Goal: Task Accomplishment & Management: Complete application form

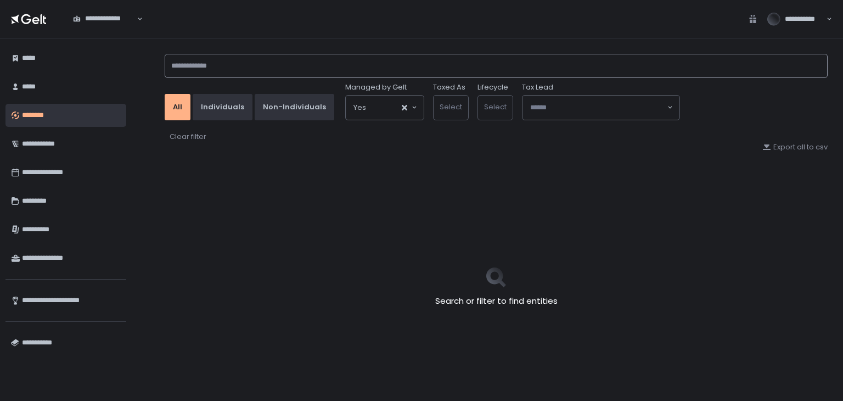
click at [226, 75] on input at bounding box center [496, 66] width 663 height 24
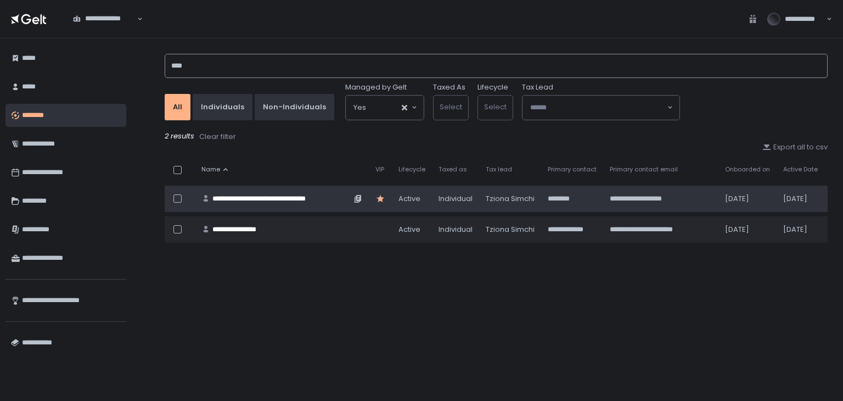
type input "****"
click at [289, 198] on div "**********" at bounding box center [281, 199] width 139 height 10
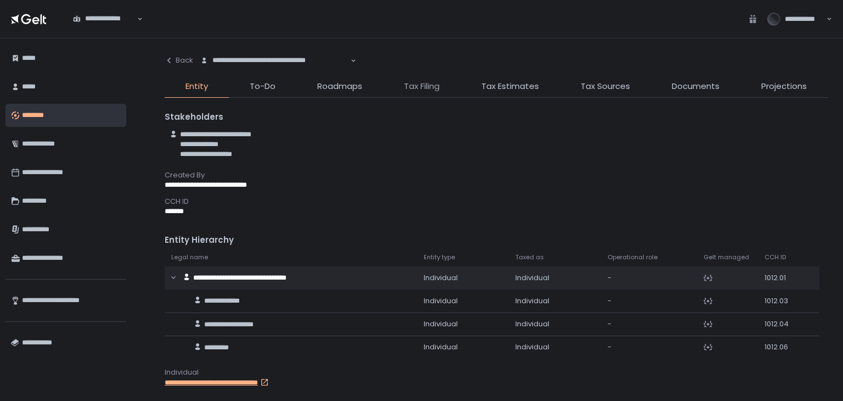
click at [429, 92] on span "Tax Filing" at bounding box center [422, 86] width 36 height 13
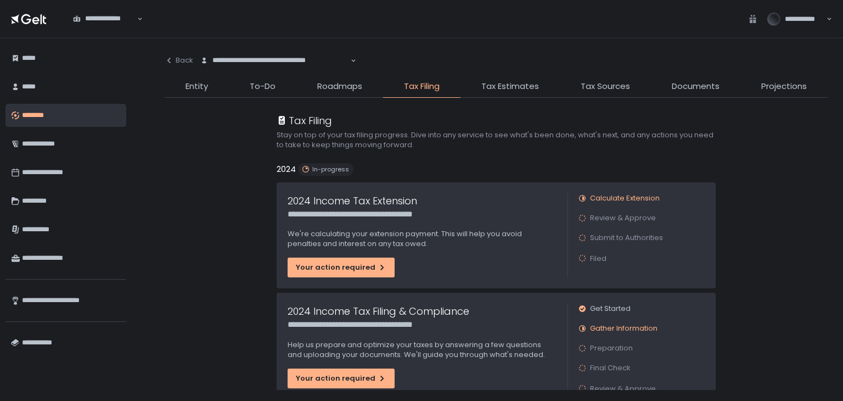
scroll to position [55, 0]
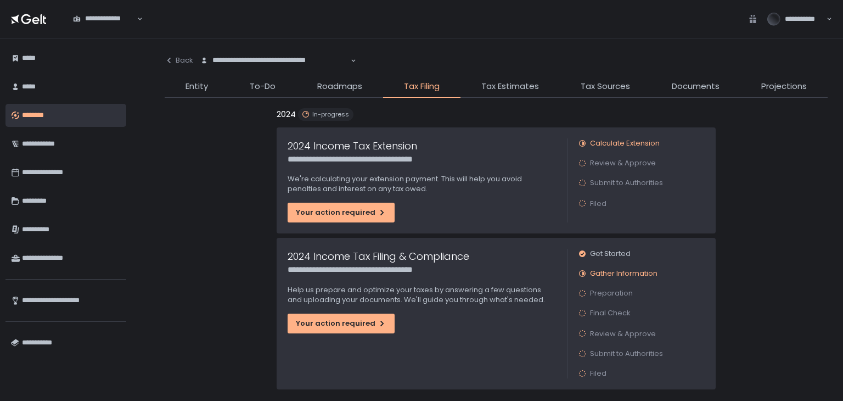
click at [362, 311] on div "**********" at bounding box center [422, 314] width 291 height 152
click at [362, 319] on div "Your action required" at bounding box center [341, 323] width 91 height 10
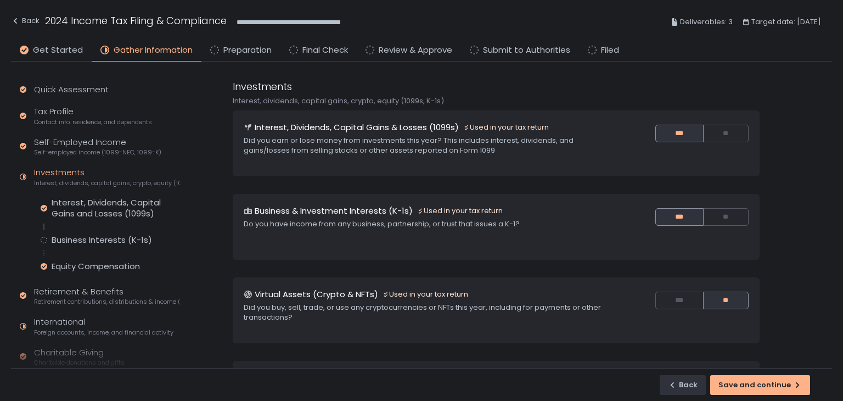
click at [251, 58] on li "Preparation" at bounding box center [240, 53] width 79 height 18
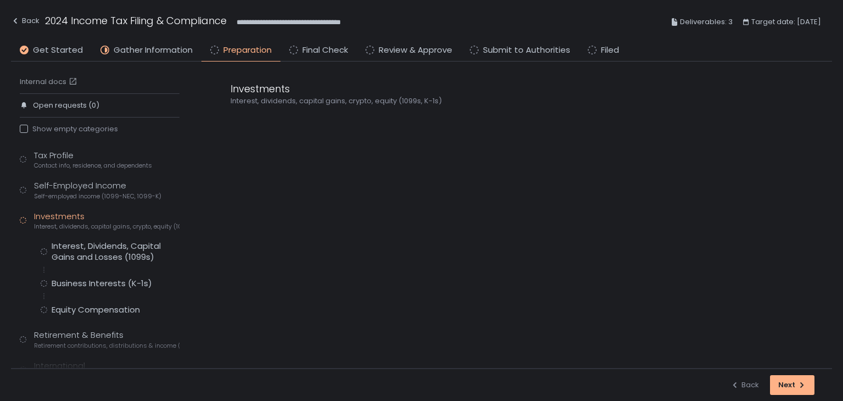
click at [254, 50] on span "Preparation" at bounding box center [247, 50] width 48 height 13
click at [78, 188] on div "Self-Employed Income Self-employed income (1099-NEC, 1099-K)" at bounding box center [97, 189] width 127 height 21
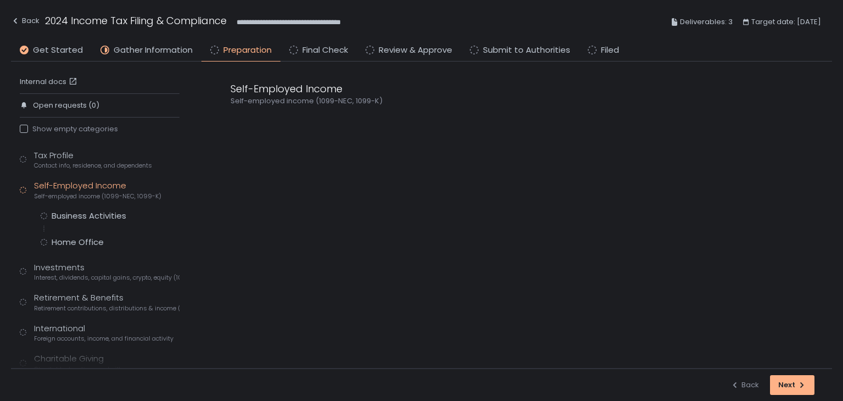
click at [72, 209] on div "Tax Profile Contact info, residence, and dependents Self-Employed Income Self-e…" at bounding box center [100, 292] width 160 height 287
click at [72, 217] on div "Business Activities" at bounding box center [89, 215] width 75 height 11
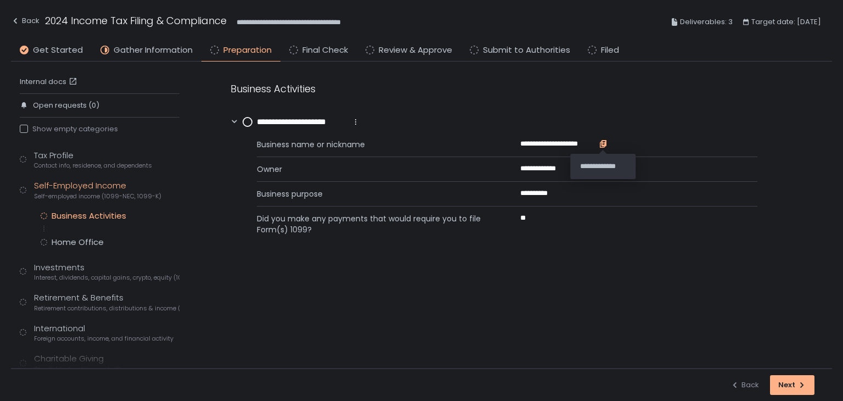
click at [602, 142] on icon "button" at bounding box center [603, 143] width 5 height 6
click at [605, 145] on icon "button" at bounding box center [603, 143] width 5 height 6
click at [603, 141] on icon "button" at bounding box center [603, 143] width 5 height 6
click at [85, 241] on div "Home Office" at bounding box center [78, 242] width 52 height 11
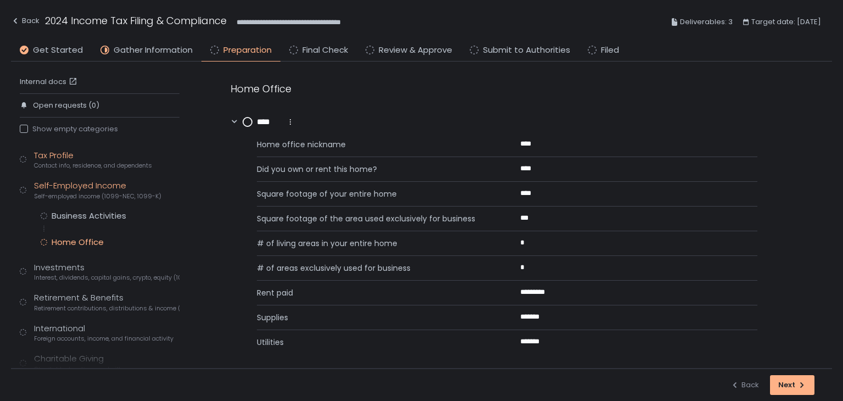
click at [75, 164] on span "Contact info, residence, and dependents" at bounding box center [93, 165] width 118 height 8
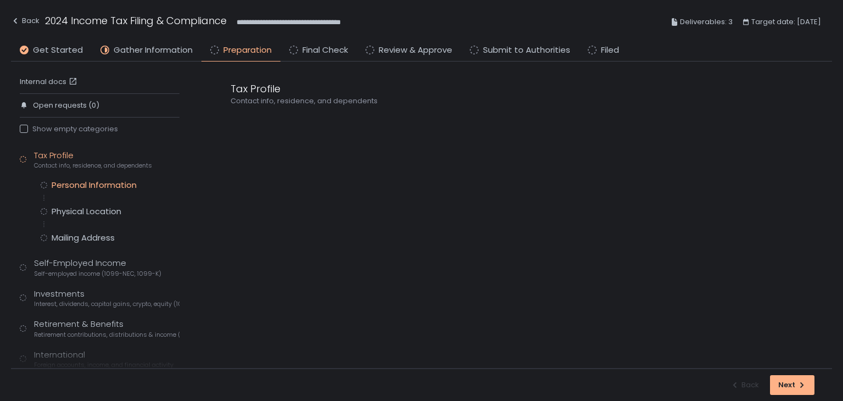
click at [79, 181] on div "Personal Information" at bounding box center [94, 184] width 85 height 11
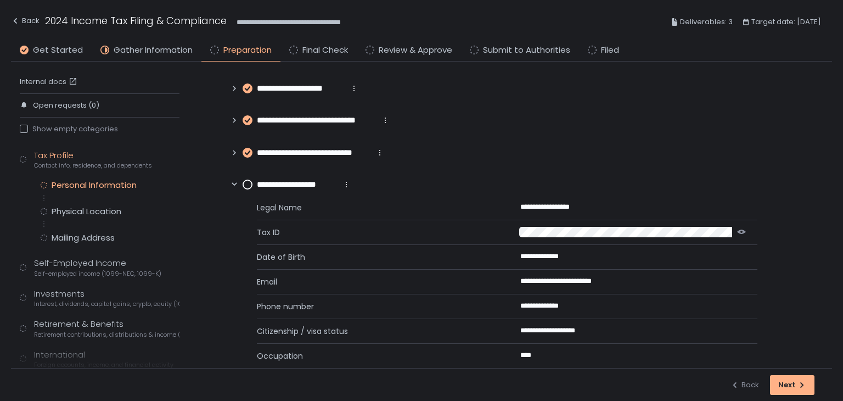
scroll to position [52, 0]
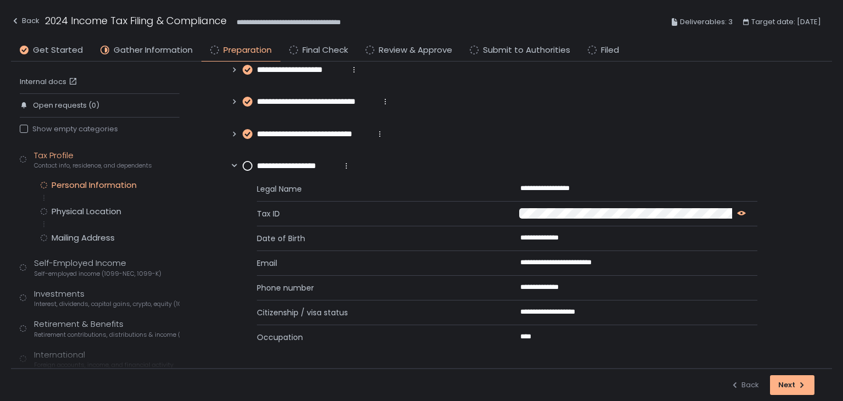
click at [740, 210] on icon "button" at bounding box center [741, 213] width 9 height 9
click at [752, 215] on icon "button" at bounding box center [751, 212] width 5 height 6
click at [633, 260] on icon "button" at bounding box center [637, 262] width 9 height 9
click at [581, 287] on icon "button" at bounding box center [580, 286] width 5 height 6
click at [246, 162] on circle at bounding box center [247, 165] width 9 height 9
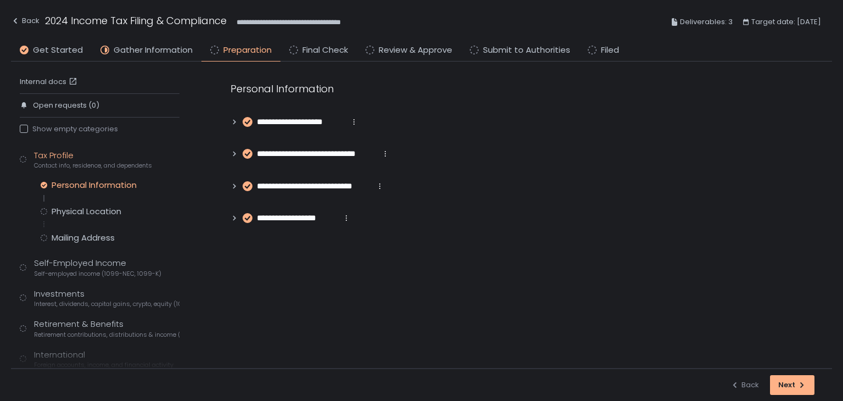
scroll to position [0, 0]
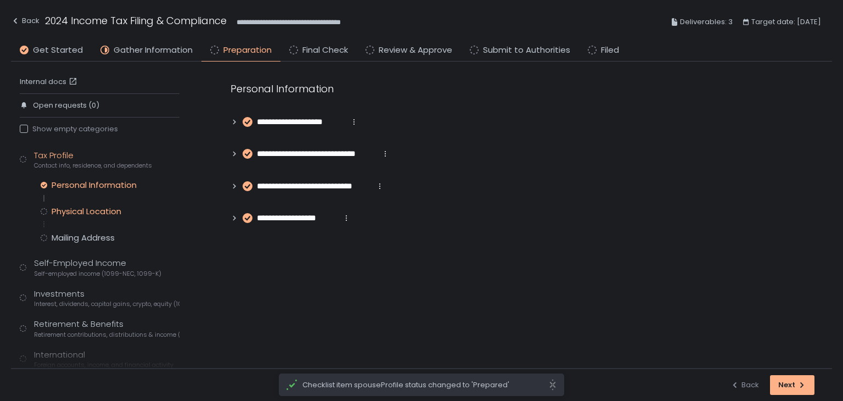
click at [72, 209] on div "Physical Location" at bounding box center [87, 211] width 70 height 11
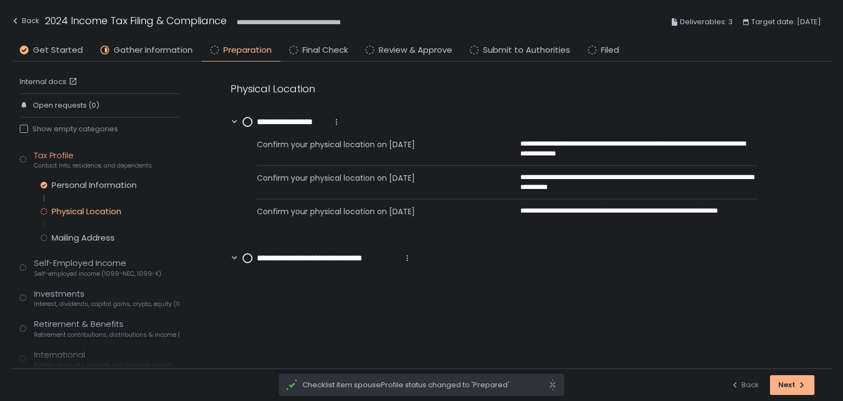
click at [253, 119] on div "**********" at bounding box center [292, 122] width 98 height 13
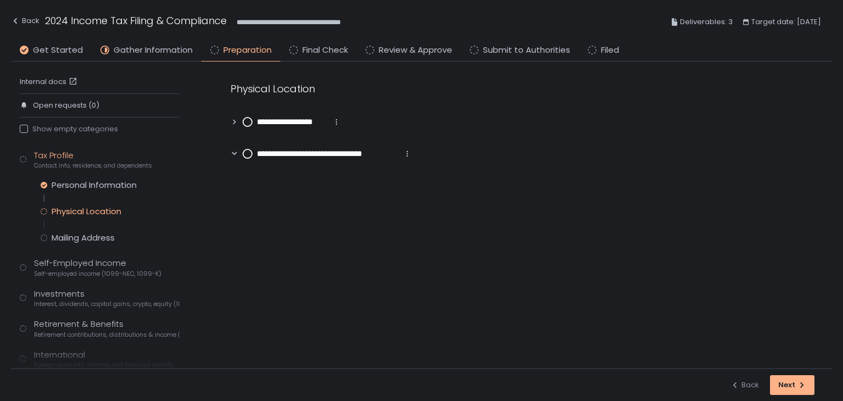
drag, startPoint x: 248, startPoint y: 119, endPoint x: 248, endPoint y: 126, distance: 6.6
click at [248, 119] on circle at bounding box center [247, 121] width 9 height 9
click at [249, 152] on circle at bounding box center [247, 153] width 9 height 9
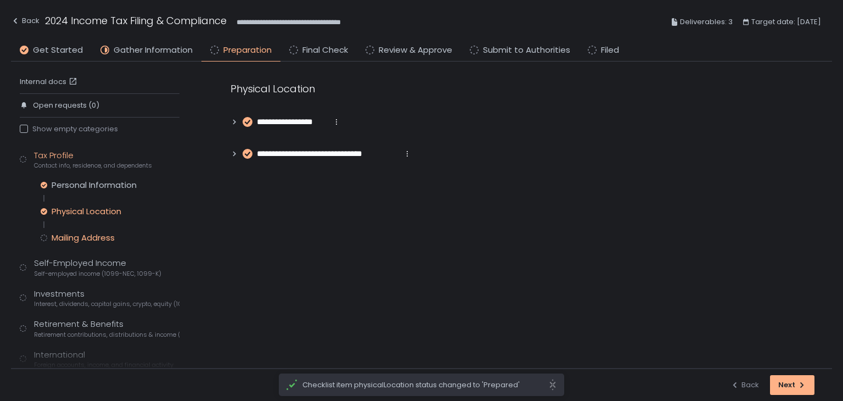
click at [113, 237] on div "Mailing Address" at bounding box center [83, 237] width 63 height 11
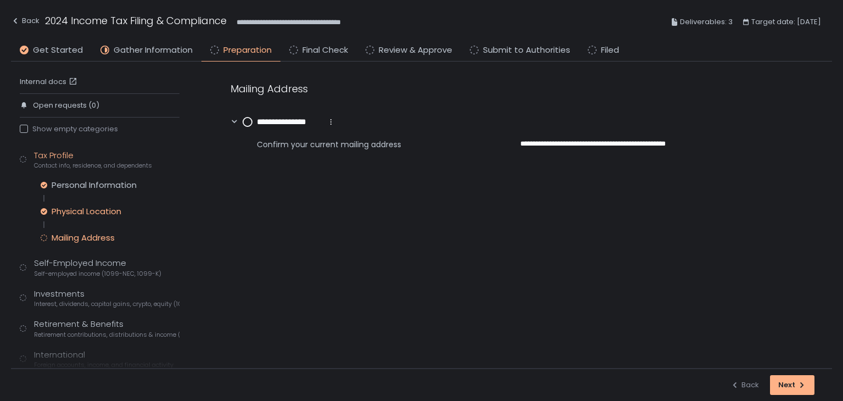
click at [108, 211] on div "Physical Location" at bounding box center [87, 211] width 70 height 11
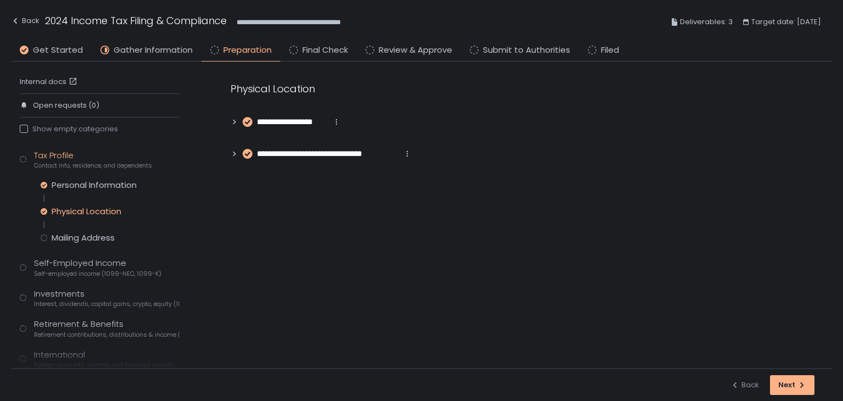
click at [233, 152] on icon at bounding box center [234, 154] width 3 height 5
click at [231, 121] on icon at bounding box center [235, 122] width 8 height 8
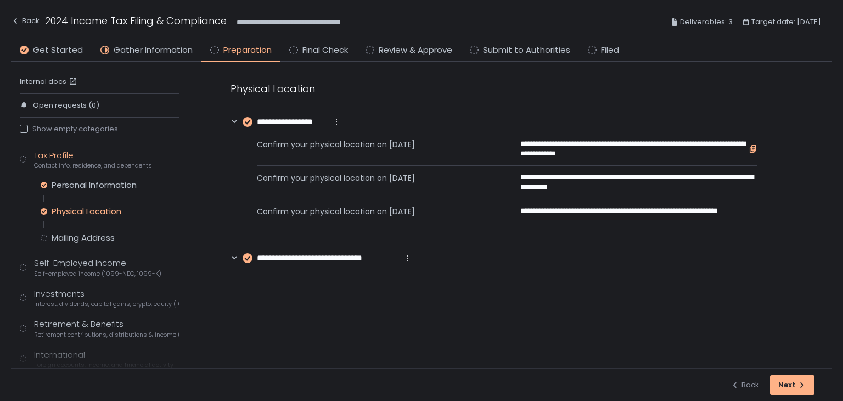
click at [752, 149] on icon "button" at bounding box center [753, 148] width 5 height 6
click at [58, 80] on link "Internal docs" at bounding box center [50, 82] width 60 height 10
drag, startPoint x: 606, startPoint y: 144, endPoint x: 690, endPoint y: 142, distance: 84.0
click at [690, 142] on span "**********" at bounding box center [634, 149] width 228 height 20
copy span "**********"
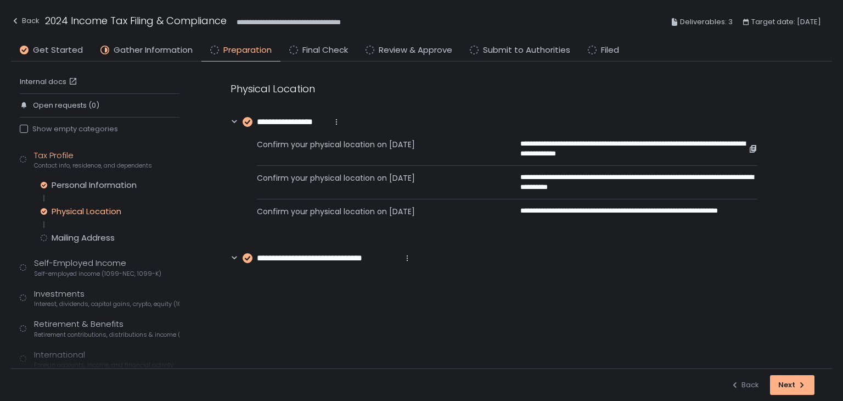
click at [617, 153] on span "**********" at bounding box center [634, 149] width 228 height 20
drag, startPoint x: 617, startPoint y: 153, endPoint x: 597, endPoint y: 150, distance: 19.9
click at [597, 150] on span "**********" at bounding box center [634, 149] width 228 height 20
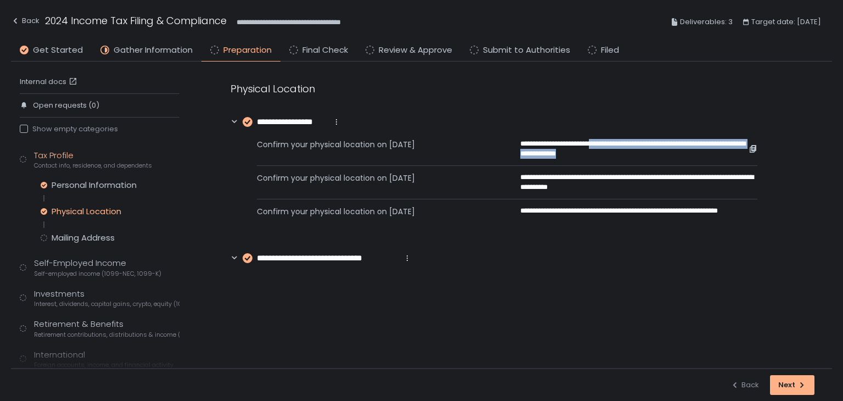
drag, startPoint x: 604, startPoint y: 142, endPoint x: 626, endPoint y: 155, distance: 25.6
click at [626, 155] on span "**********" at bounding box center [634, 149] width 228 height 20
copy span "**********"
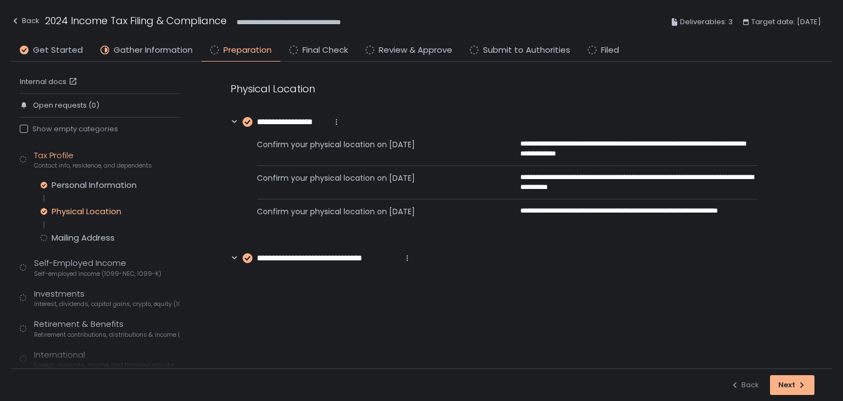
click at [729, 271] on div "**********" at bounding box center [521, 172] width 624 height 223
click at [62, 242] on div "Mailing Address" at bounding box center [83, 237] width 63 height 11
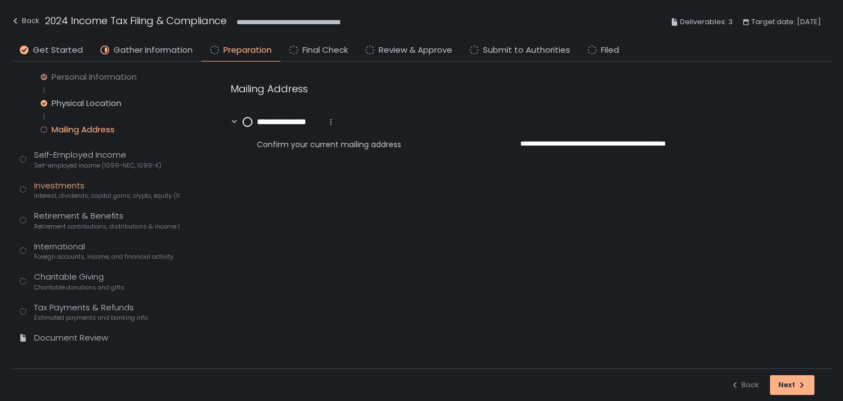
scroll to position [110, 0]
click at [78, 160] on span "Self-employed income (1099-NEC, 1099-K)" at bounding box center [97, 164] width 127 height 8
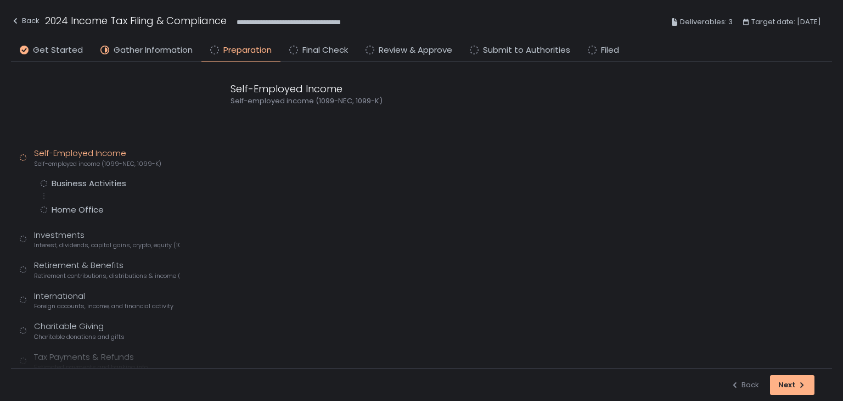
scroll to position [32, 0]
click at [83, 181] on div "Business Activities" at bounding box center [89, 183] width 75 height 11
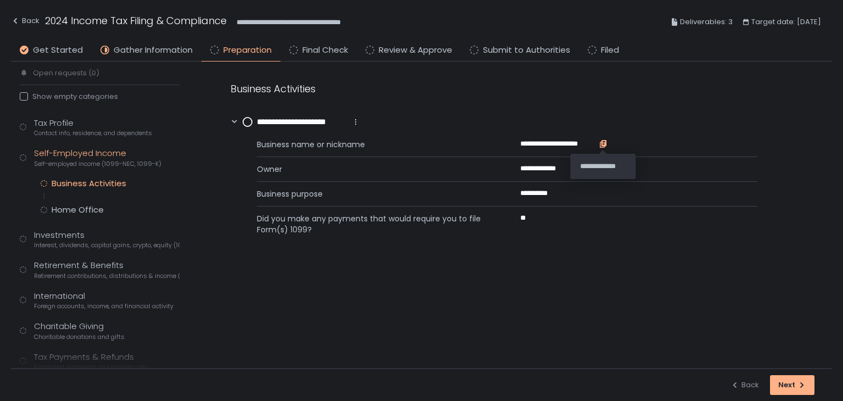
click at [603, 144] on icon "button" at bounding box center [603, 143] width 5 height 6
click at [66, 205] on div "Home Office" at bounding box center [78, 209] width 52 height 11
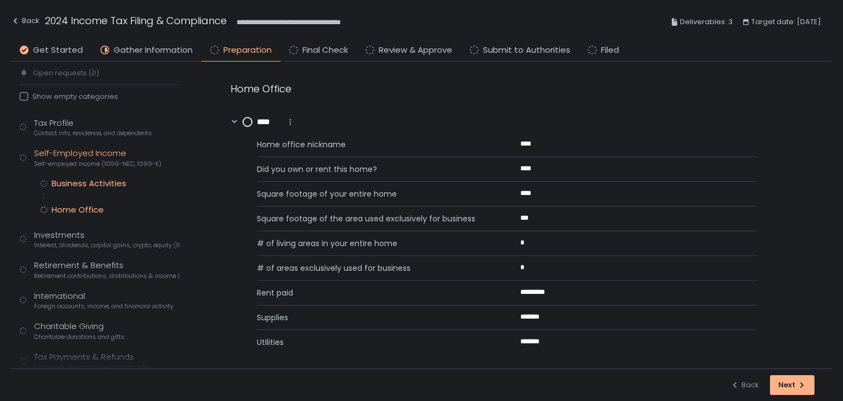
click at [64, 180] on div "Business Activities" at bounding box center [89, 183] width 75 height 11
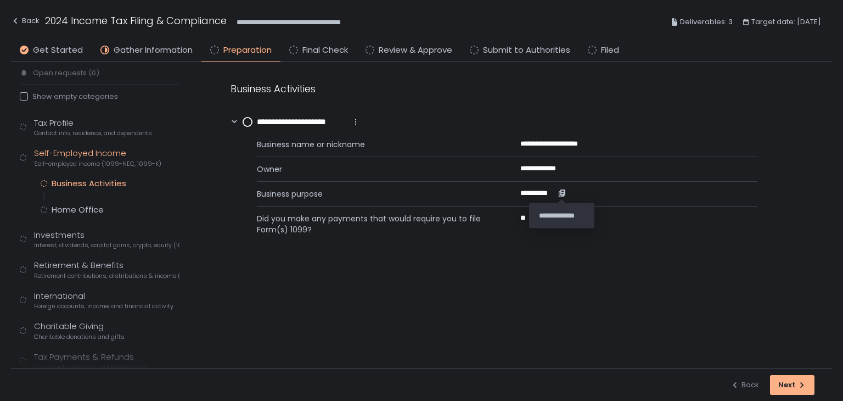
click at [559, 197] on icon "button" at bounding box center [562, 193] width 9 height 9
click at [563, 193] on icon "button" at bounding box center [562, 193] width 9 height 9
click at [249, 121] on circle at bounding box center [247, 121] width 9 height 9
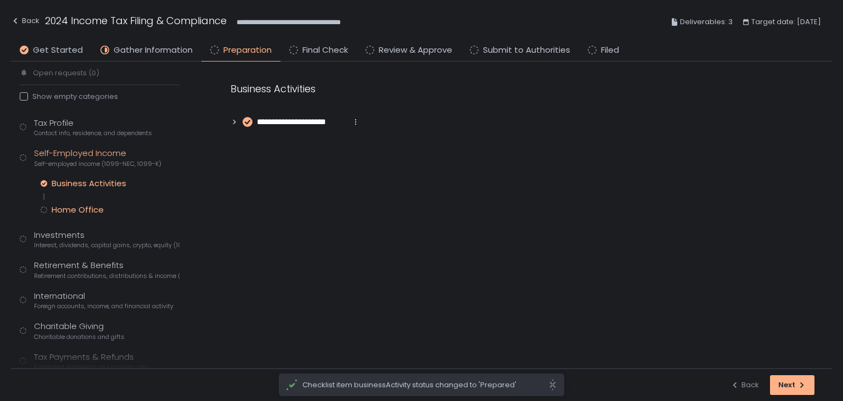
click at [90, 204] on div "Home Office" at bounding box center [78, 209] width 52 height 11
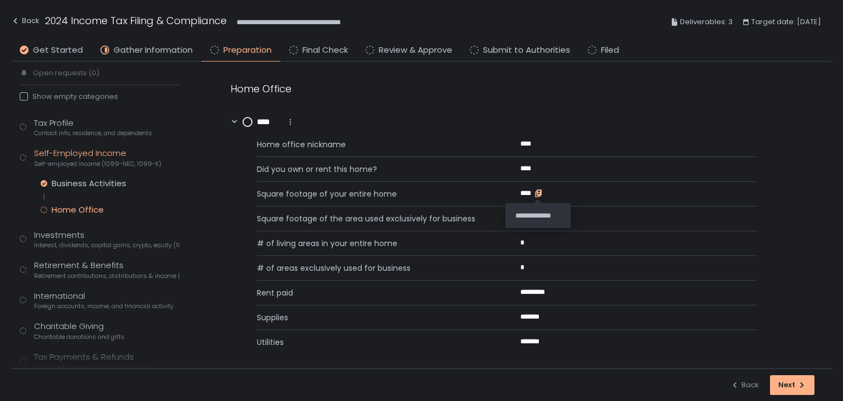
click at [541, 192] on icon "button" at bounding box center [538, 192] width 5 height 6
click at [560, 288] on icon "button" at bounding box center [558, 292] width 9 height 9
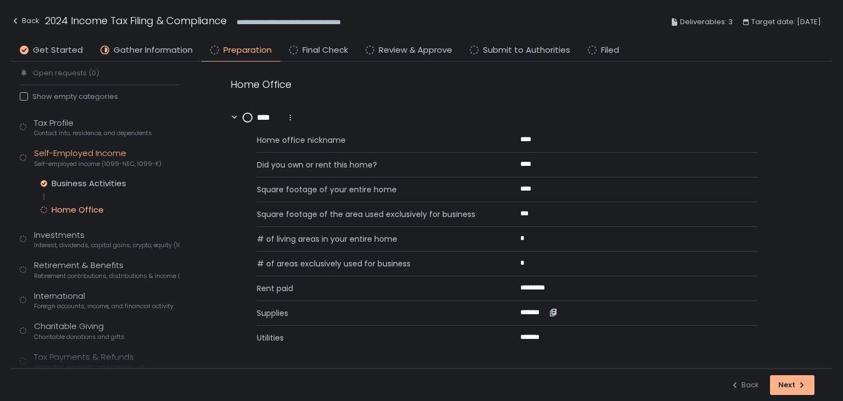
scroll to position [5, 0]
click at [249, 115] on circle at bounding box center [247, 117] width 9 height 9
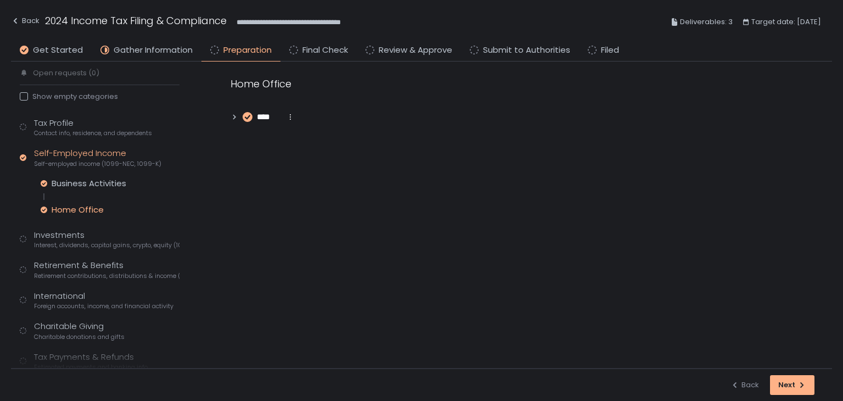
scroll to position [0, 0]
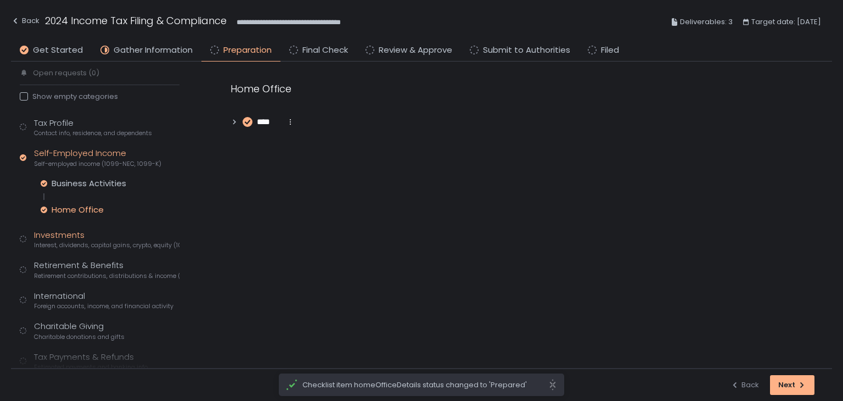
click at [80, 241] on span "Interest, dividends, capital gains, crypto, equity (1099s, K-1s)" at bounding box center [106, 245] width 145 height 8
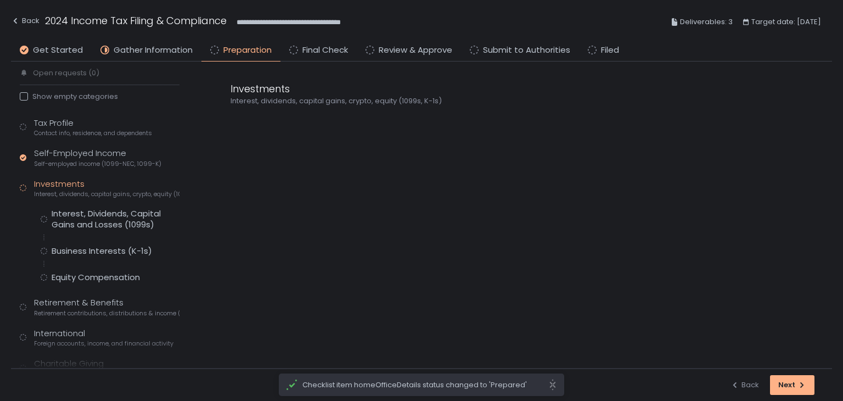
click at [92, 199] on div "Tax Profile Contact info, residence, and dependents Self-Employed Income Self-e…" at bounding box center [100, 279] width 160 height 324
click at [90, 219] on div "Interest, Dividends, Capital Gains and Losses (1099s)" at bounding box center [116, 219] width 128 height 22
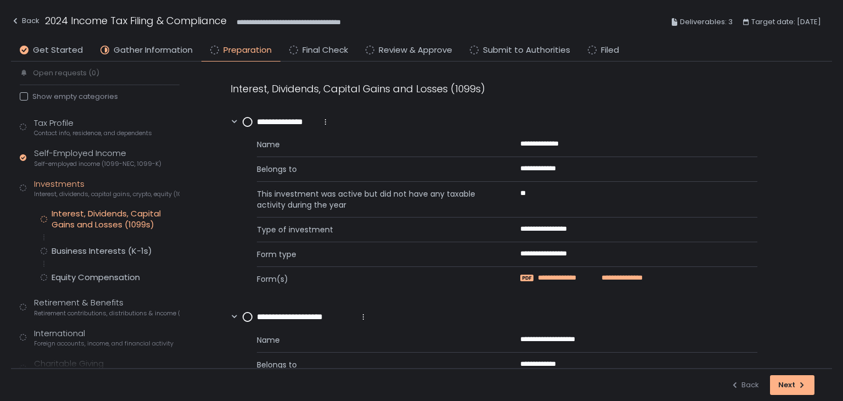
click at [597, 274] on span "**********" at bounding box center [620, 278] width 46 height 10
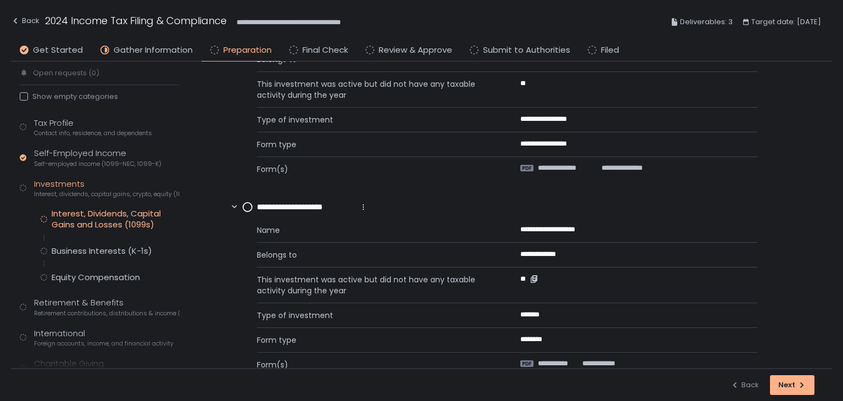
scroll to position [220, 0]
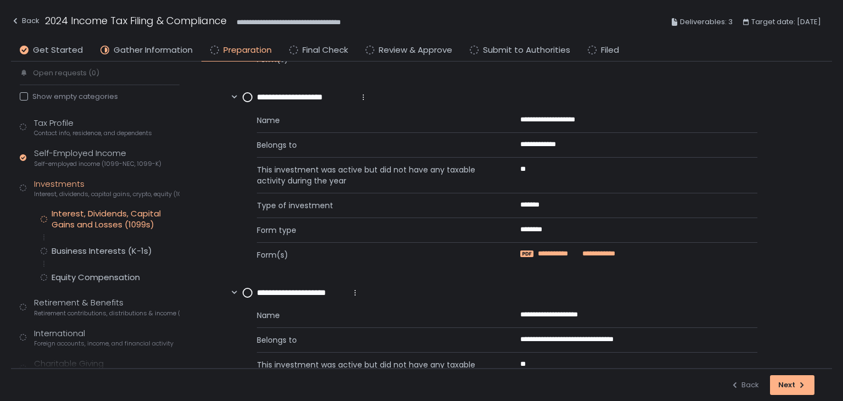
click at [556, 255] on span "**********" at bounding box center [558, 254] width 41 height 10
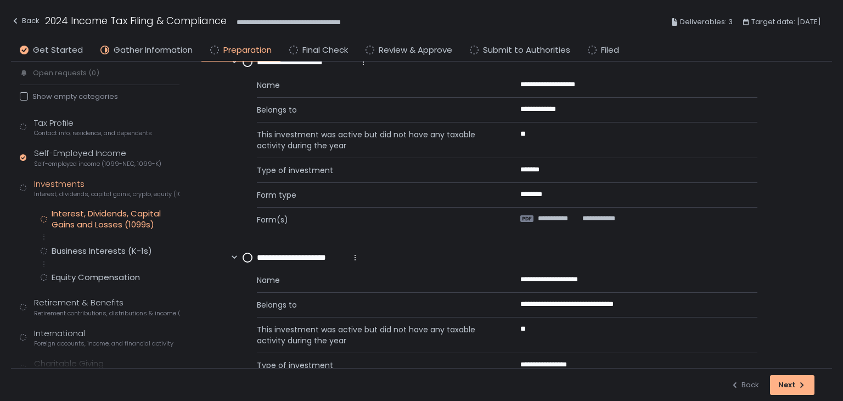
scroll to position [307, 0]
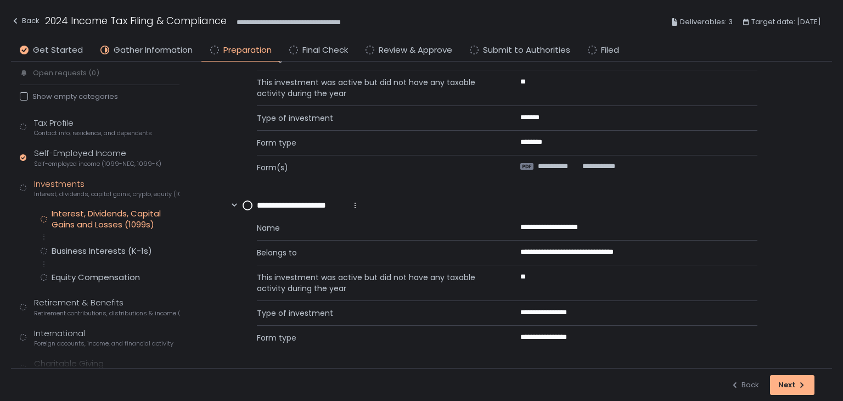
click at [246, 204] on circle at bounding box center [247, 205] width 9 height 9
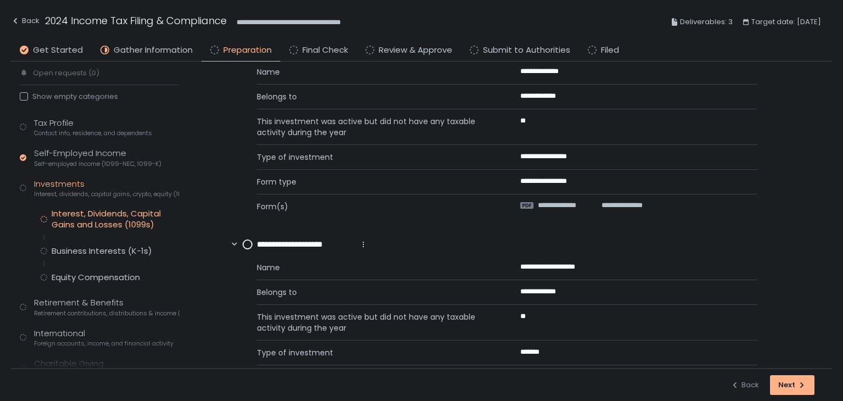
scroll to position [0, 0]
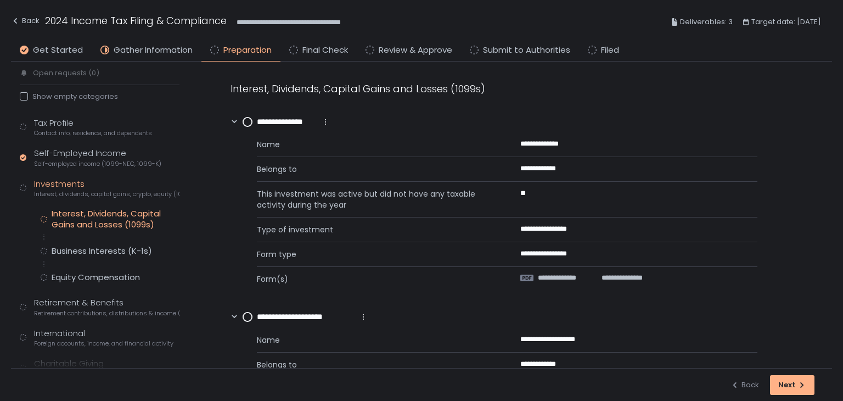
click at [248, 122] on circle at bounding box center [247, 121] width 9 height 9
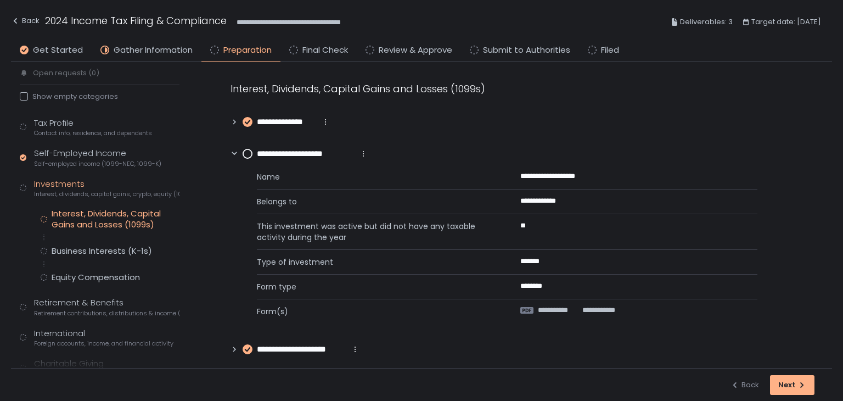
click at [248, 122] on icon at bounding box center [247, 121] width 5 height 3
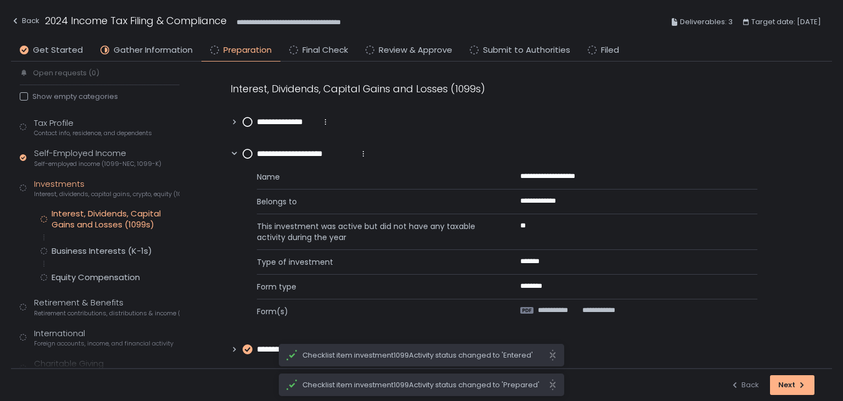
click at [235, 124] on icon at bounding box center [235, 122] width 8 height 8
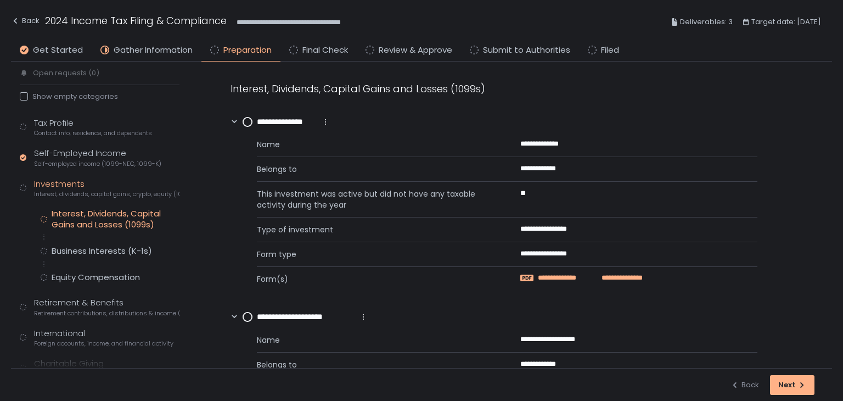
click at [559, 275] on span "**********" at bounding box center [567, 278] width 59 height 10
click at [250, 122] on circle at bounding box center [247, 121] width 9 height 9
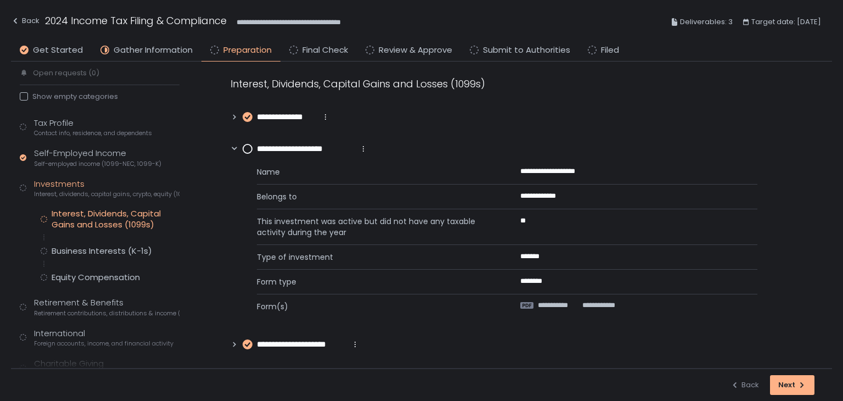
scroll to position [7, 0]
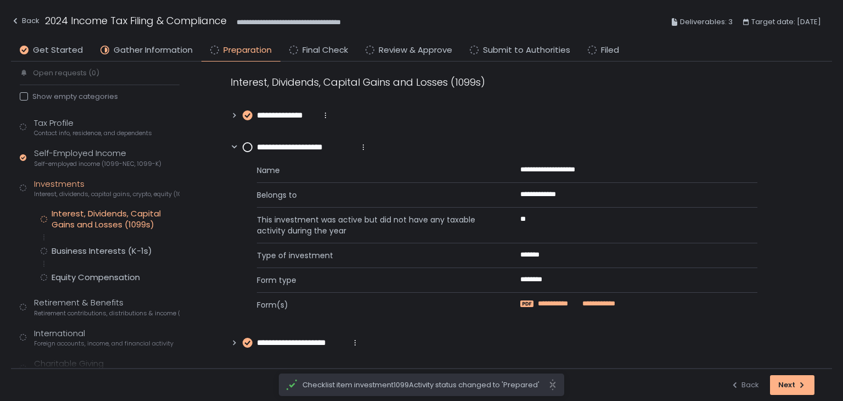
click at [599, 300] on span "**********" at bounding box center [597, 304] width 37 height 10
click at [245, 150] on circle at bounding box center [247, 147] width 9 height 9
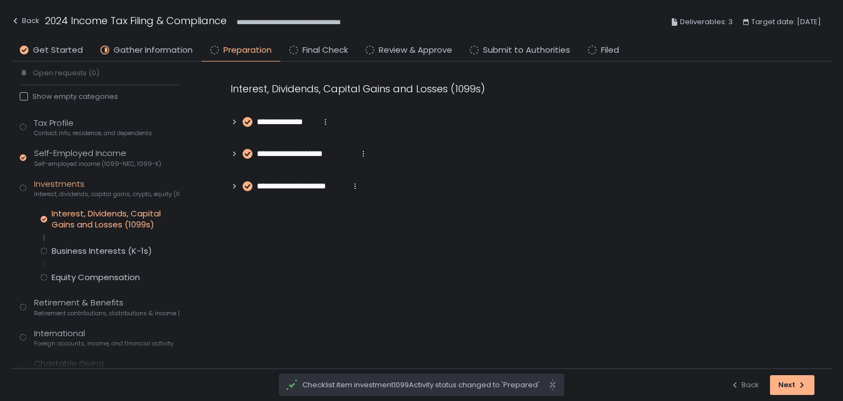
scroll to position [0, 0]
click at [120, 252] on div "Business Interests (K-1s)" at bounding box center [102, 250] width 100 height 11
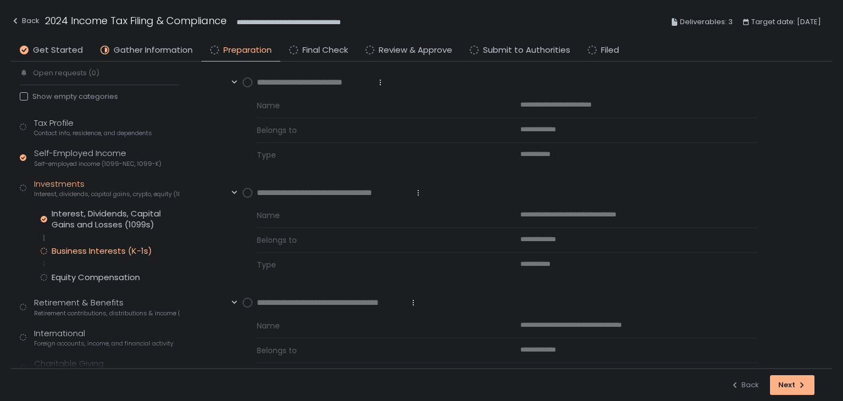
scroll to position [77, 0]
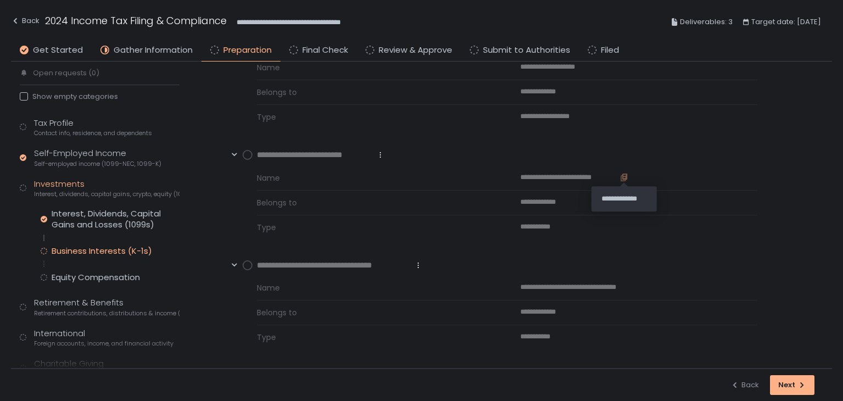
click at [624, 175] on icon "button" at bounding box center [624, 176] width 5 height 6
click at [622, 175] on icon "button" at bounding box center [624, 177] width 9 height 9
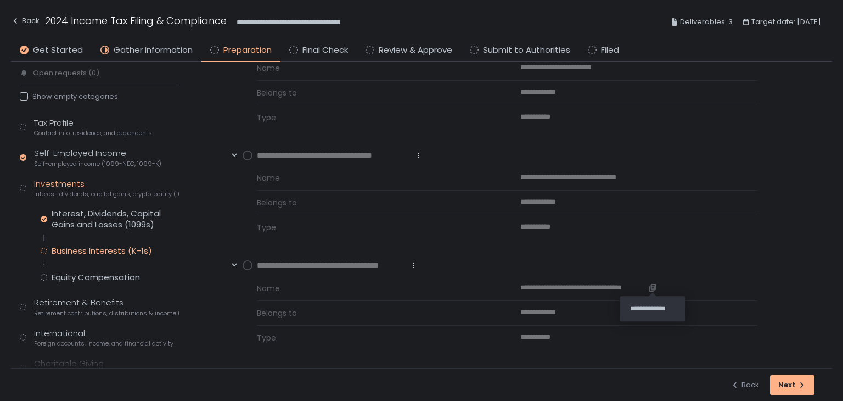
click at [650, 286] on icon "button" at bounding box center [652, 287] width 9 height 9
click at [656, 287] on icon "button" at bounding box center [652, 287] width 9 height 9
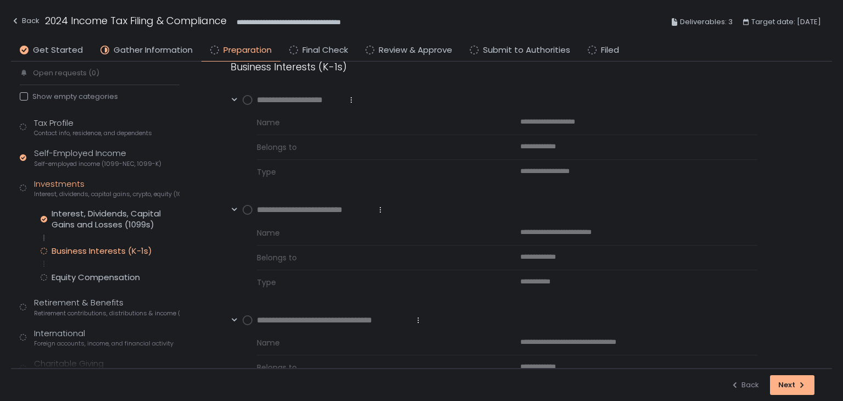
scroll to position [0, 0]
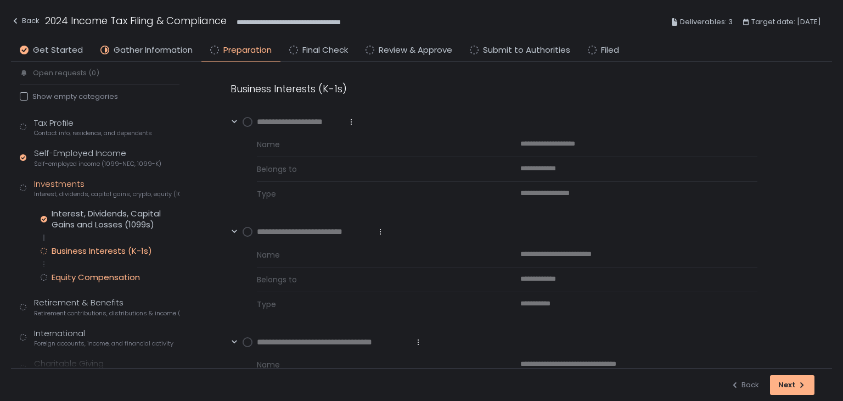
click at [111, 276] on div "Equity Compensation" at bounding box center [96, 277] width 88 height 11
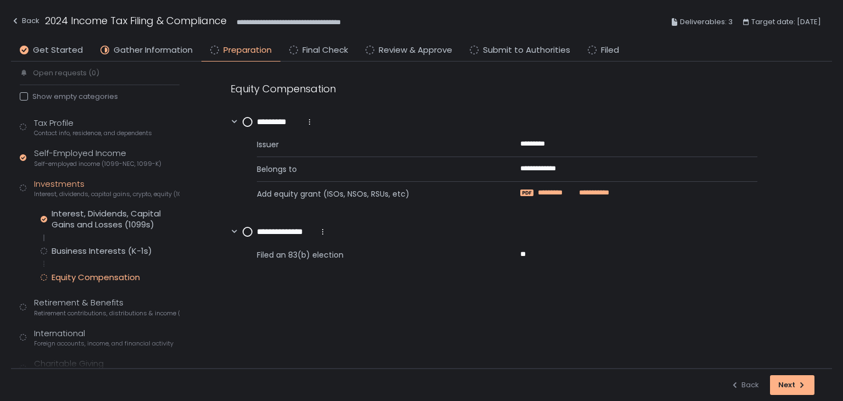
click at [564, 188] on span "*********" at bounding box center [558, 193] width 41 height 10
click at [245, 233] on circle at bounding box center [247, 231] width 9 height 9
click at [248, 119] on circle at bounding box center [247, 121] width 9 height 9
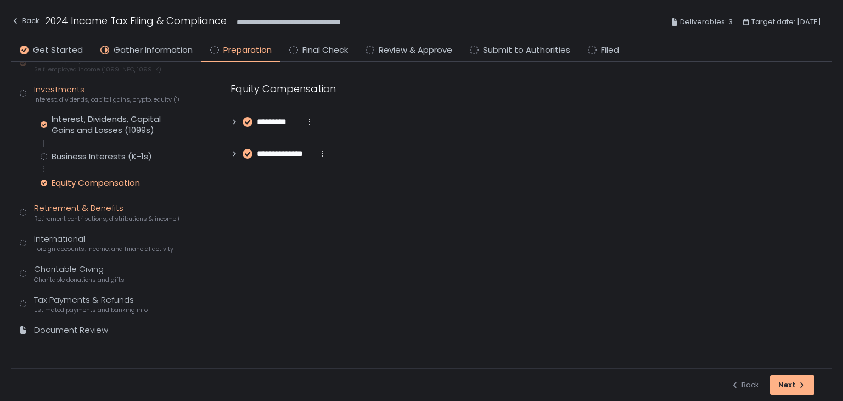
click at [103, 215] on span "Retirement contributions, distributions & income (1099-R, 5498)" at bounding box center [106, 219] width 145 height 8
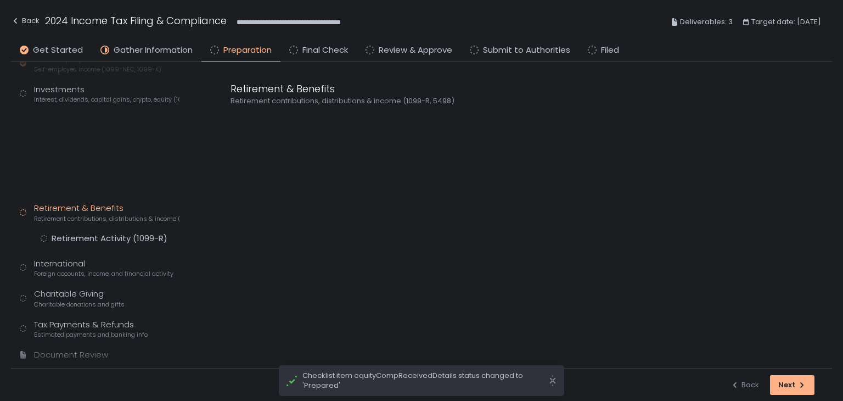
scroll to position [63, 0]
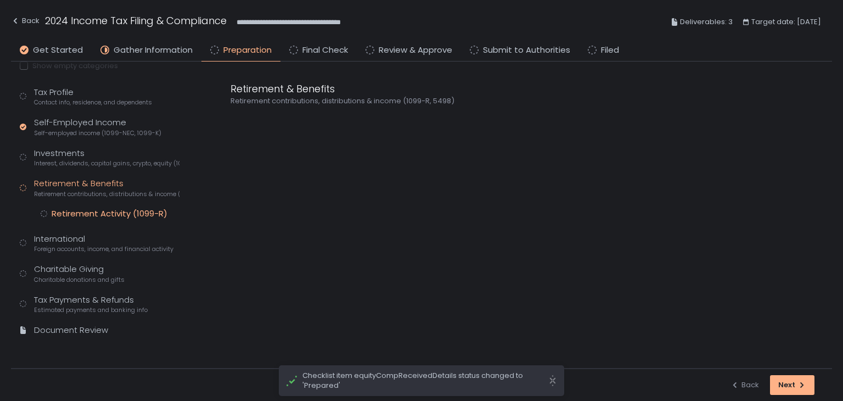
click at [109, 213] on div "Retirement Activity (1099-R)" at bounding box center [110, 213] width 116 height 11
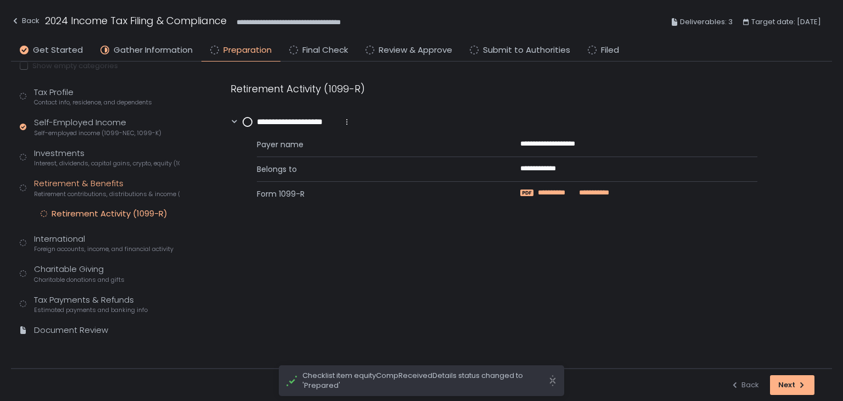
click at [588, 189] on span "**********" at bounding box center [592, 193] width 33 height 10
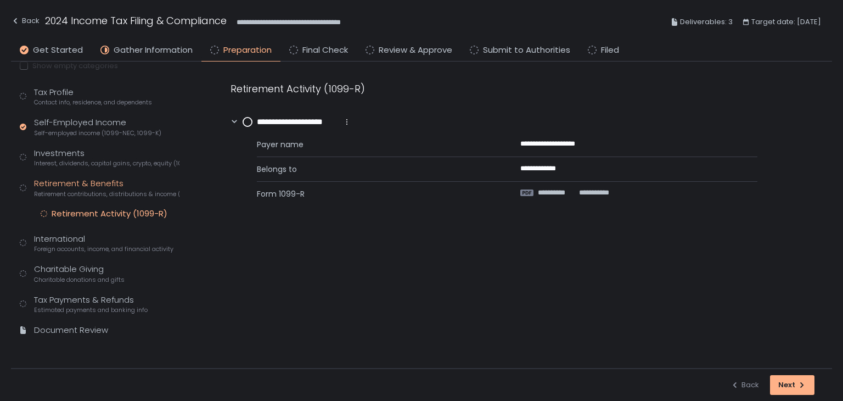
click at [244, 122] on circle at bounding box center [247, 121] width 9 height 9
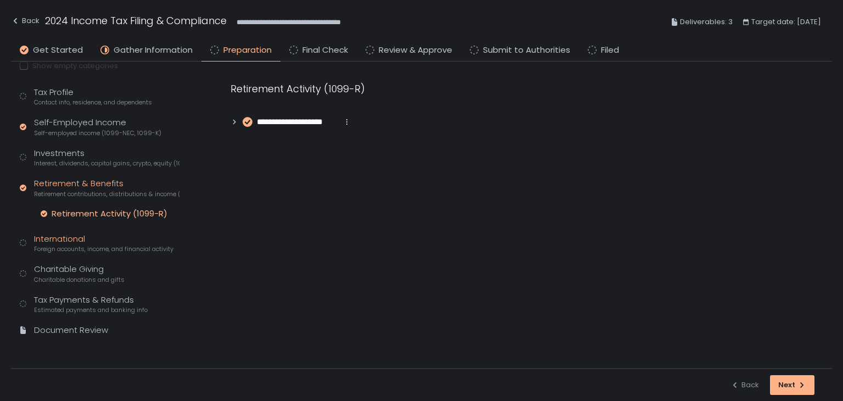
click at [78, 250] on span "Foreign accounts, income, and financial activity" at bounding box center [103, 249] width 139 height 8
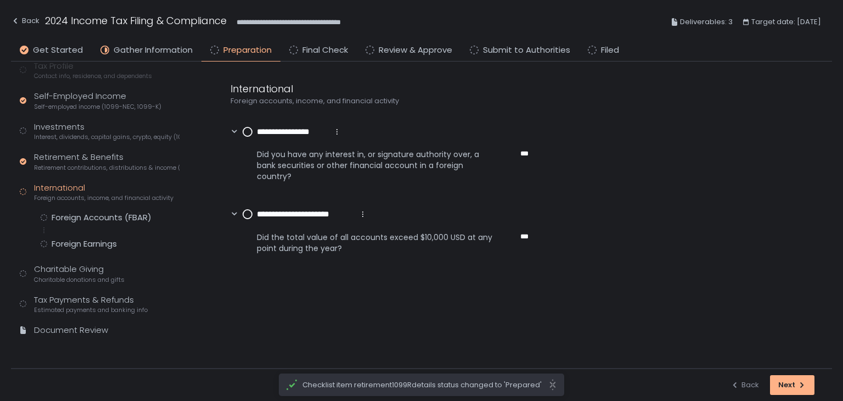
scroll to position [89, 0]
click at [98, 220] on div "Foreign Accounts (FBAR)" at bounding box center [102, 217] width 100 height 11
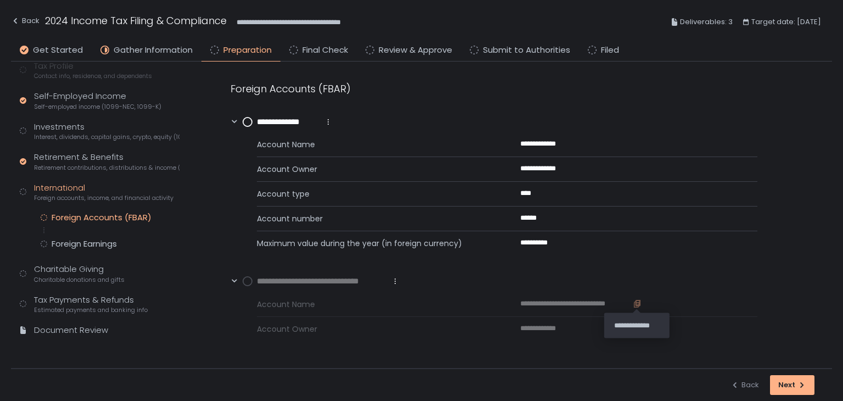
click at [638, 301] on icon "button" at bounding box center [637, 302] width 5 height 6
click at [66, 260] on div "Tax Profile Contact info, residence, and dependents Self-Employed Income Self-e…" at bounding box center [100, 203] width 160 height 287
click at [66, 268] on div "Charitable Giving Charitable donations and gifts" at bounding box center [79, 273] width 91 height 21
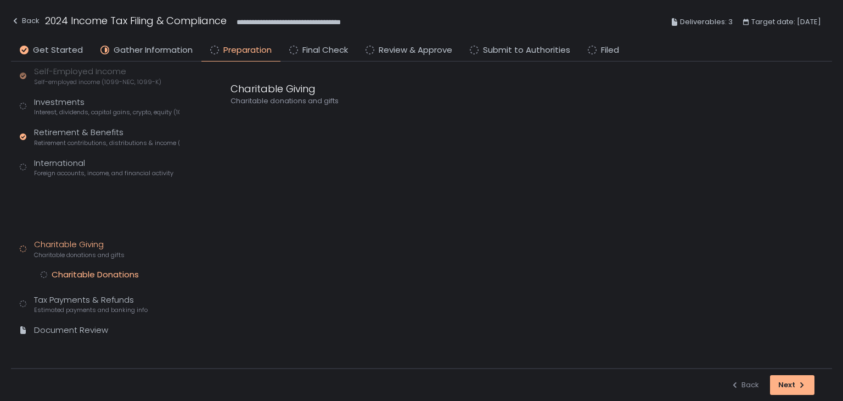
scroll to position [63, 0]
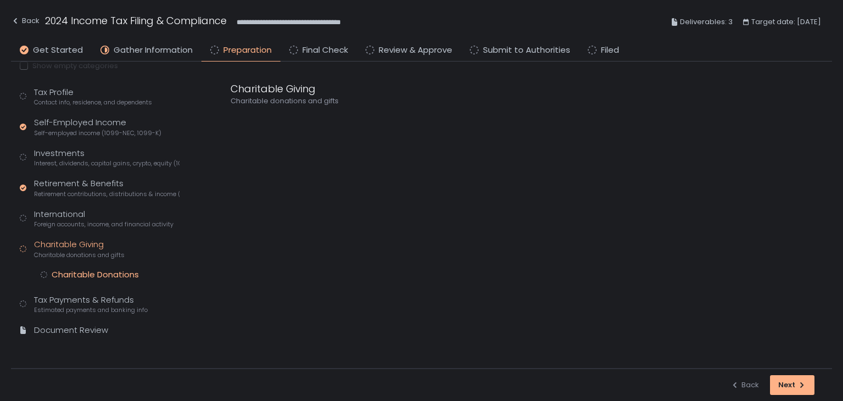
click at [76, 271] on div "Charitable Donations" at bounding box center [95, 274] width 87 height 11
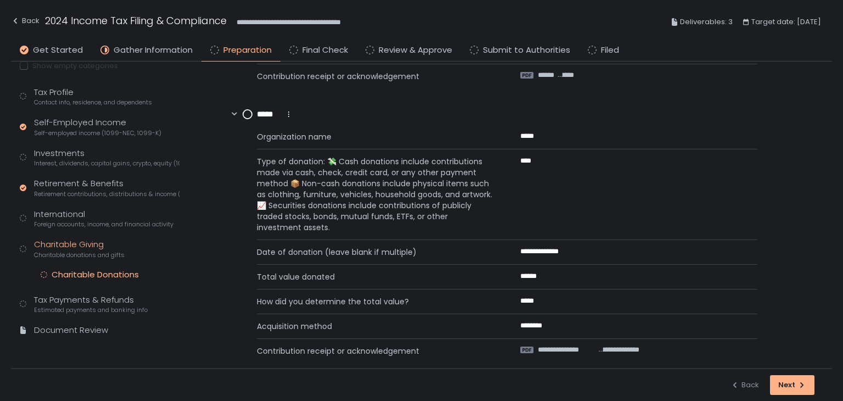
scroll to position [3311, 0]
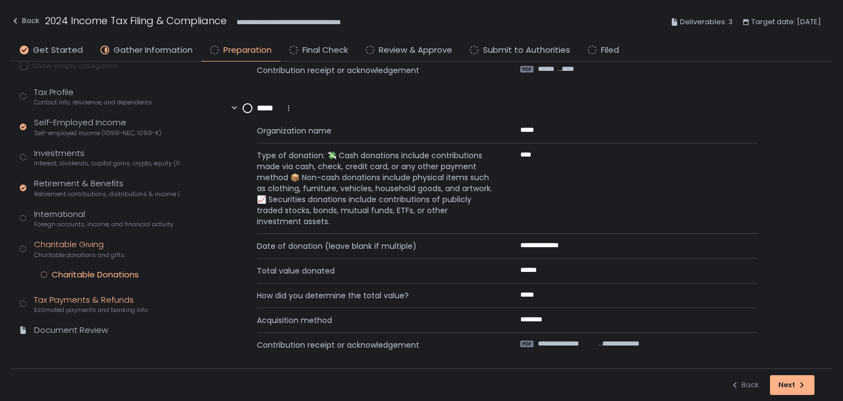
click at [81, 307] on span "Estimated payments and banking info" at bounding box center [91, 310] width 114 height 8
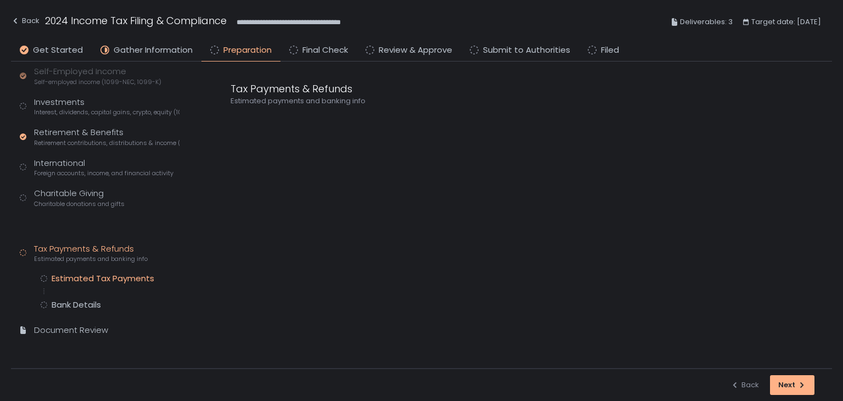
scroll to position [89, 0]
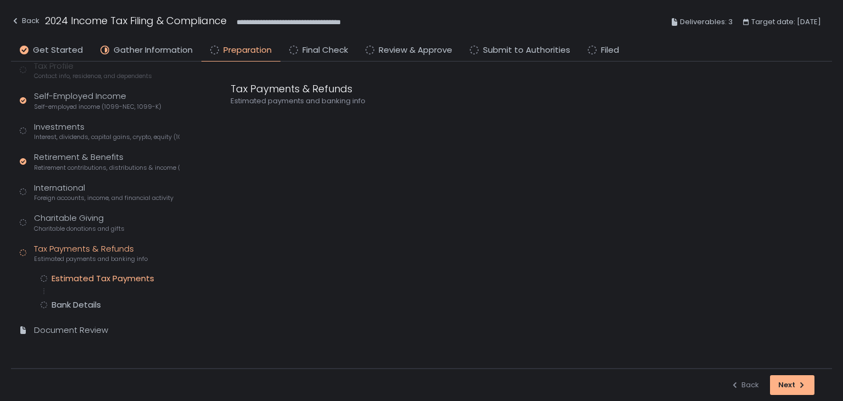
click at [88, 279] on div "Estimated Tax Payments" at bounding box center [103, 278] width 103 height 11
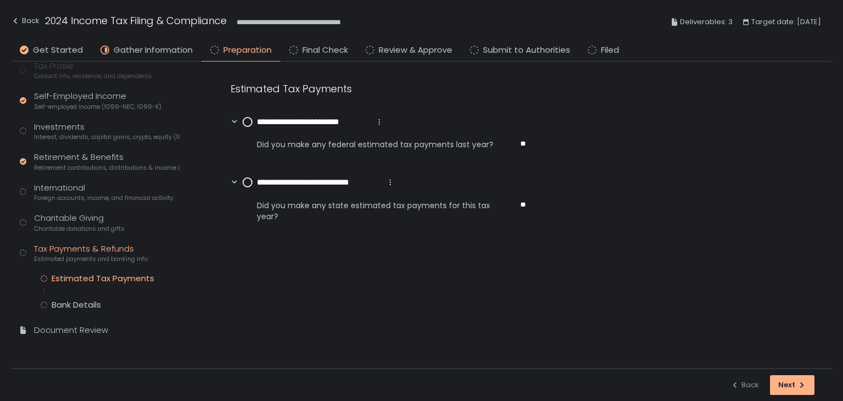
click at [248, 116] on div "**********" at bounding box center [313, 122] width 141 height 13
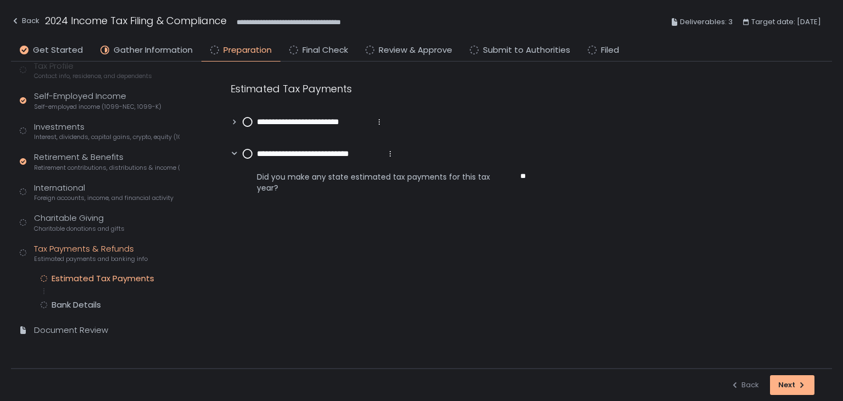
click at [248, 124] on circle at bounding box center [247, 121] width 9 height 9
click at [249, 151] on circle at bounding box center [247, 153] width 9 height 9
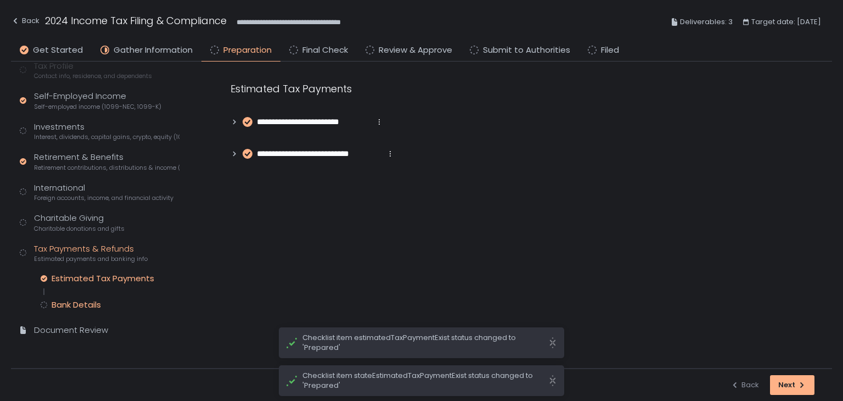
click at [83, 302] on div "Bank Details" at bounding box center [76, 304] width 49 height 11
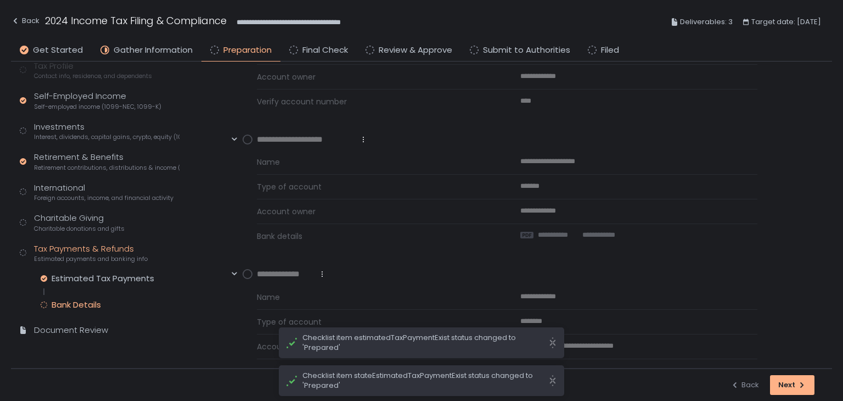
scroll to position [384, 0]
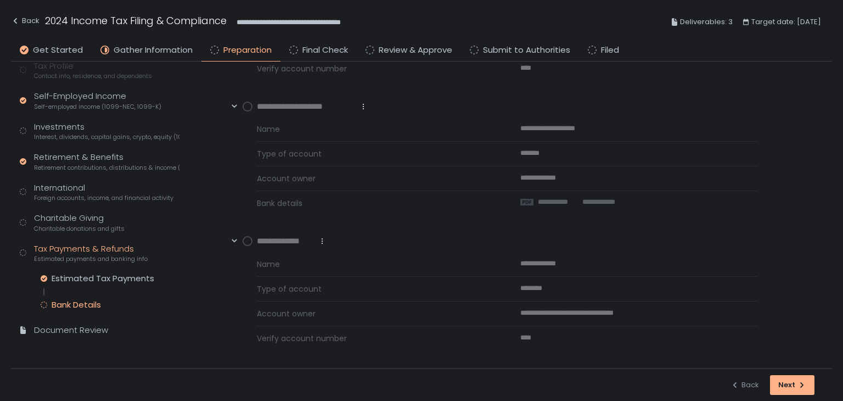
click at [247, 240] on circle at bounding box center [247, 241] width 9 height 9
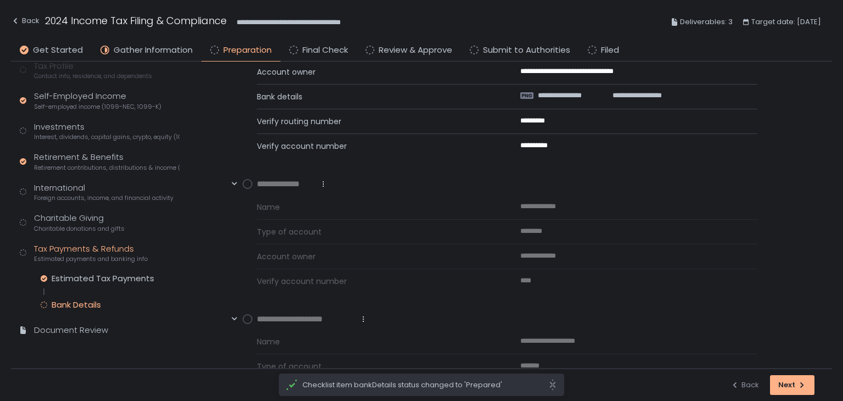
scroll to position [0, 0]
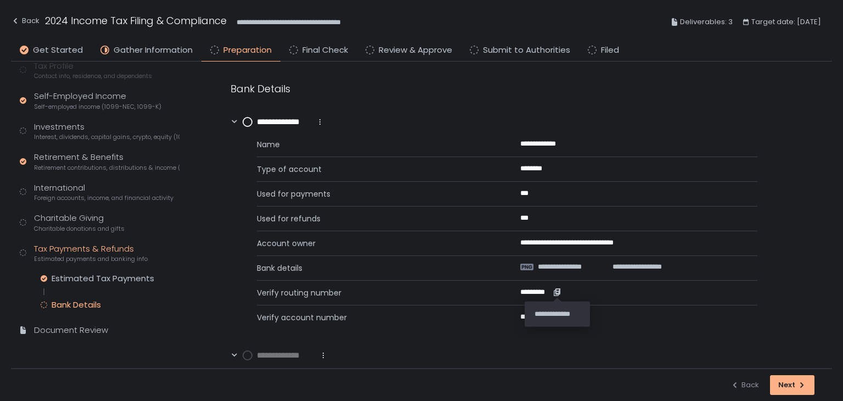
click at [558, 291] on icon "button" at bounding box center [557, 292] width 9 height 9
click at [569, 144] on icon "button" at bounding box center [571, 144] width 4 height 5
click at [554, 289] on icon "button" at bounding box center [557, 292] width 9 height 9
click at [571, 315] on icon "button" at bounding box center [567, 316] width 9 height 9
click at [247, 121] on circle at bounding box center [247, 121] width 9 height 9
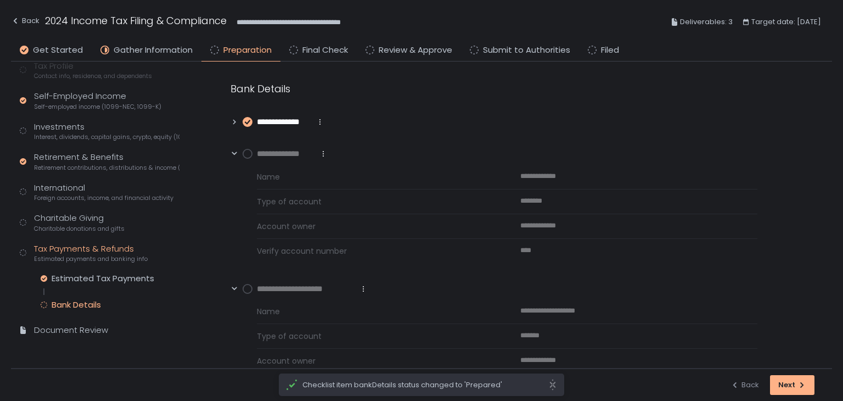
click at [249, 153] on circle at bounding box center [247, 153] width 9 height 9
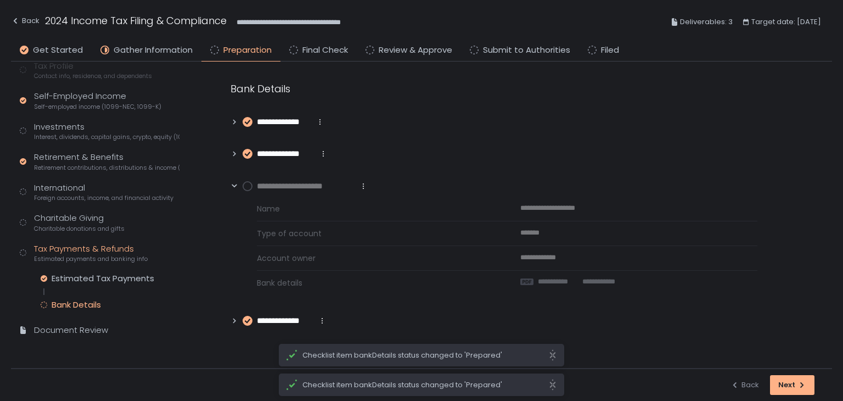
click at [250, 183] on circle at bounding box center [247, 186] width 9 height 9
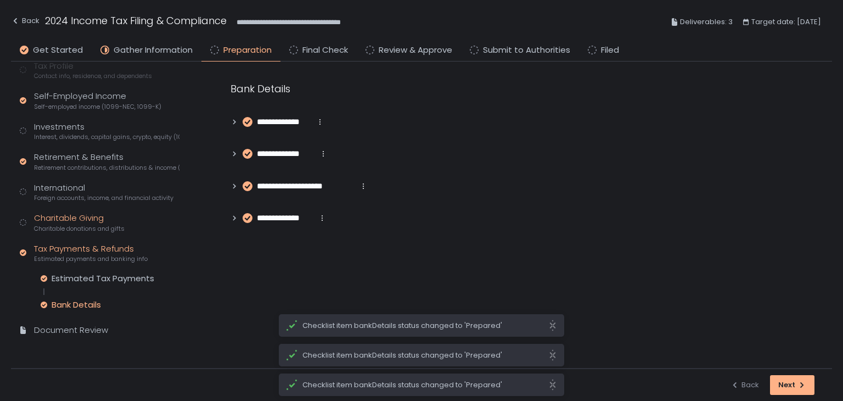
click at [63, 222] on div "Charitable Giving Charitable donations and gifts" at bounding box center [79, 222] width 91 height 21
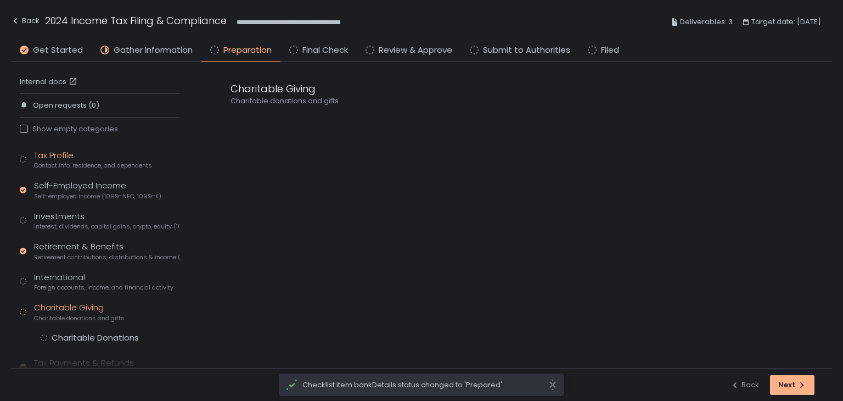
click at [66, 161] on span "Contact info, residence, and dependents" at bounding box center [93, 165] width 118 height 8
